Goal: Information Seeking & Learning: Learn about a topic

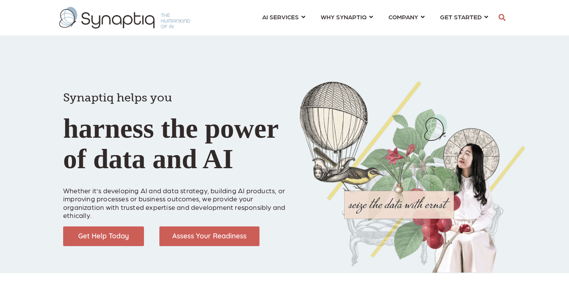
scroll to position [0, 3]
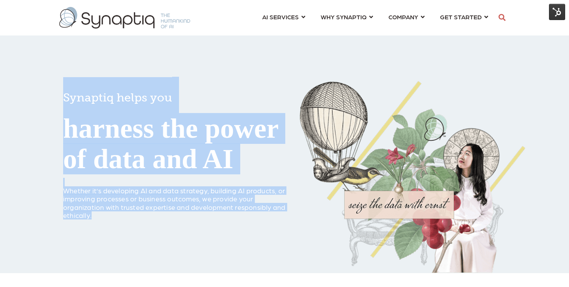
drag, startPoint x: 63, startPoint y: 80, endPoint x: 111, endPoint y: 233, distance: 161.0
click at [111, 219] on span "Synaptiq helps you harness the power of data and AI Whether it’s developing AI …" at bounding box center [175, 148] width 225 height 142
copy span "Synaptiq helps you harness the power of data and AI Whether it’s developing AI …"
click at [191, 77] on h1 "Synaptiq helps you harness the power of data and AI" at bounding box center [175, 125] width 225 height 97
drag, startPoint x: 65, startPoint y: 80, endPoint x: 235, endPoint y: 234, distance: 229.4
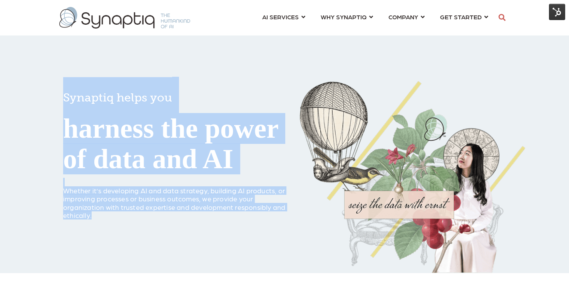
click at [235, 219] on span "Synaptiq helps you harness the power of data and AI Whether it’s developing AI …" at bounding box center [175, 148] width 225 height 142
copy span "Synaptiq helps you harness the power of data and AI Whether it’s developing AI …"
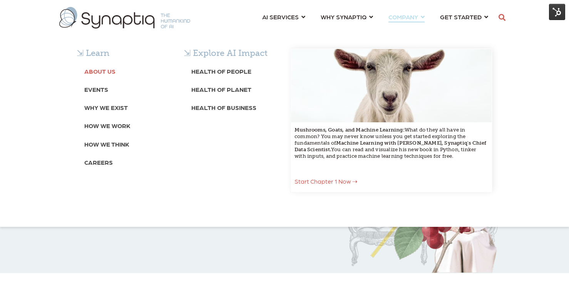
click at [105, 73] on b "About Us" at bounding box center [99, 70] width 31 height 7
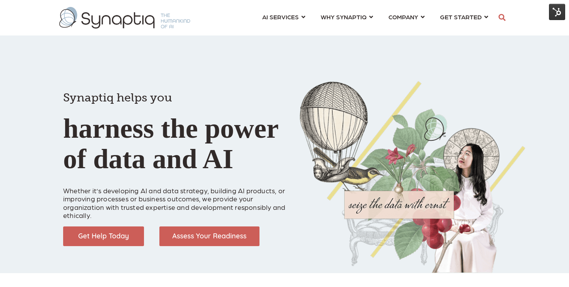
scroll to position [0, 3]
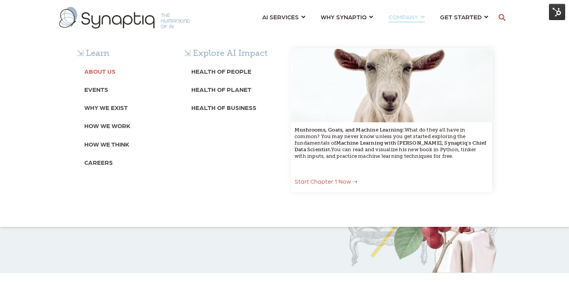
click at [108, 68] on b "About Us" at bounding box center [99, 70] width 31 height 7
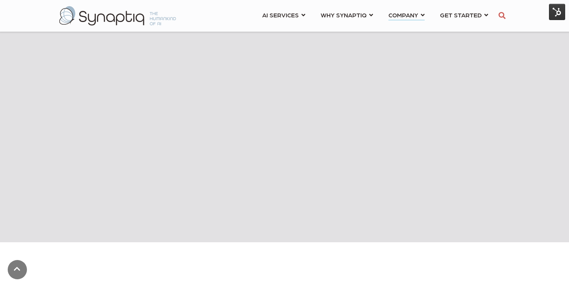
scroll to position [352, 0]
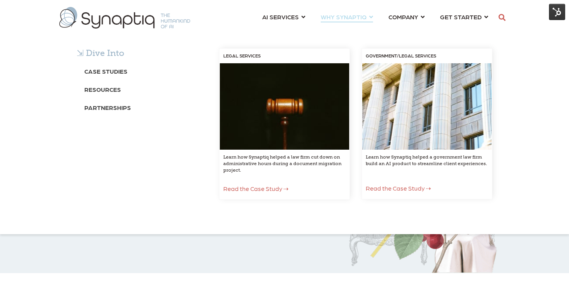
click at [342, 29] on div "⇲ Dive Into Case Studies Resources Partnerships LEGAL SERVICES Learn how Synapt…" at bounding box center [284, 131] width 569 height 205
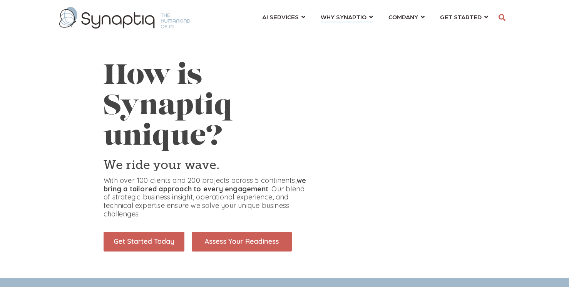
scroll to position [0, 3]
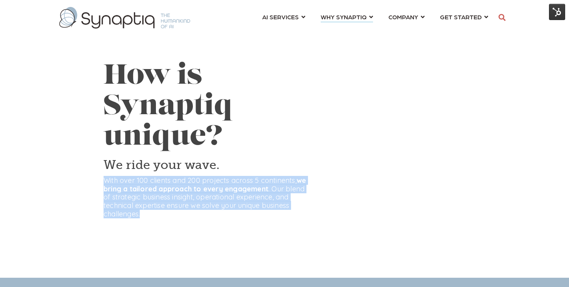
drag, startPoint x: 104, startPoint y: 180, endPoint x: 147, endPoint y: 213, distance: 53.9
click at [147, 213] on p "With over 100 clients and 200 projects across 5 continents, we bring a tailored…" at bounding box center [207, 197] width 206 height 42
copy p "With over 100 clients and 200 projects across 5 continents, we bring a tailored…"
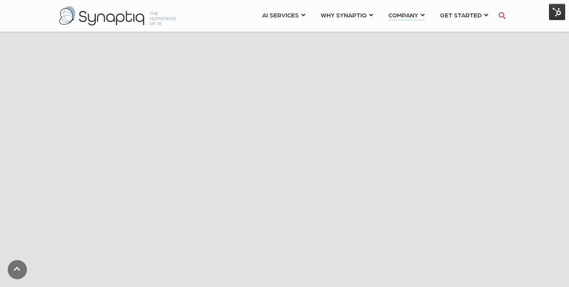
scroll to position [318, 0]
